Goal: Check status: Check status

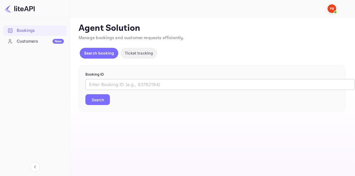
click at [109, 83] on input "text" at bounding box center [219, 84] width 269 height 11
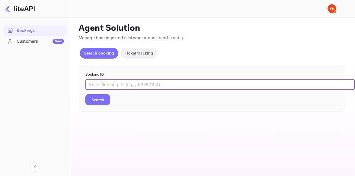
paste input "9156129"
type input "9156129"
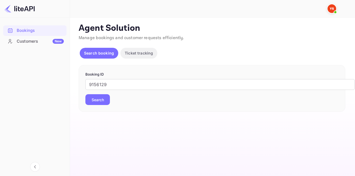
click at [102, 98] on button "Search" at bounding box center [97, 99] width 25 height 11
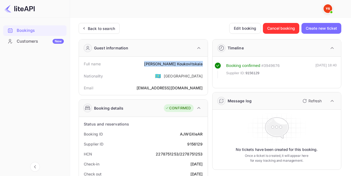
drag, startPoint x: 158, startPoint y: 64, endPoint x: 207, endPoint y: 65, distance: 49.3
click at [207, 65] on div "Full name [PERSON_NAME] Nationality 🇰🇿 [DEMOGRAPHIC_DATA] Email [EMAIL_ADDRESS]…" at bounding box center [143, 76] width 129 height 38
copy div "[PERSON_NAME]"
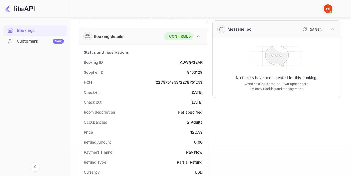
scroll to position [108, 0]
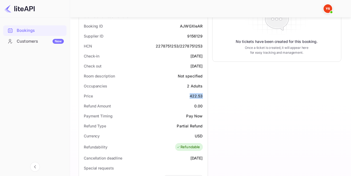
drag, startPoint x: 184, startPoint y: 95, endPoint x: 206, endPoint y: 96, distance: 21.8
click at [206, 96] on div "Status and reservations Booking ID AJWGXleAR Supplier ID 9156129 HCN 2278751253…" at bounding box center [143, 157] width 129 height 297
copy div "422.53"
click at [176, 105] on div "Refund Amount 0.00" at bounding box center [143, 106] width 124 height 10
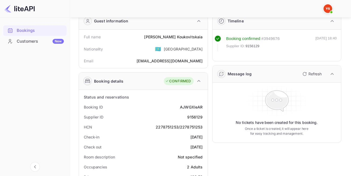
scroll to position [0, 0]
